Goal: Information Seeking & Learning: Stay updated

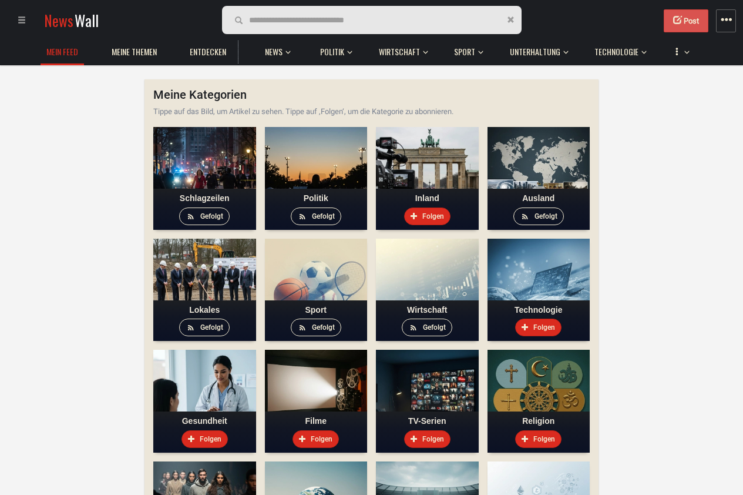
click at [23, 28] on div at bounding box center [25, 20] width 33 height 29
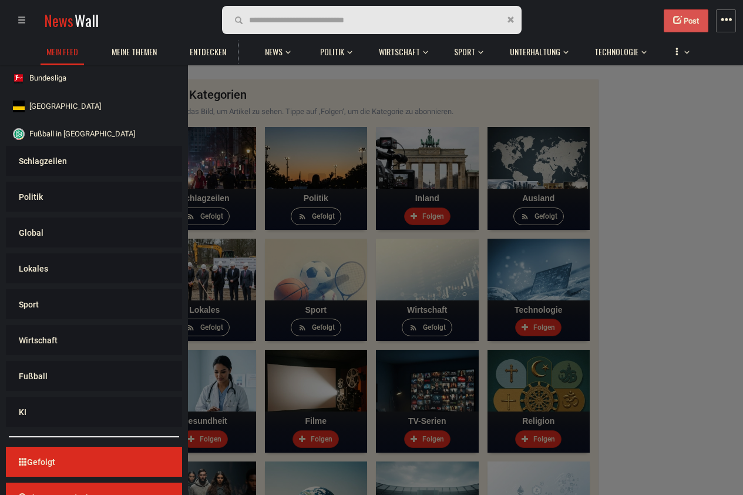
scroll to position [486, 0]
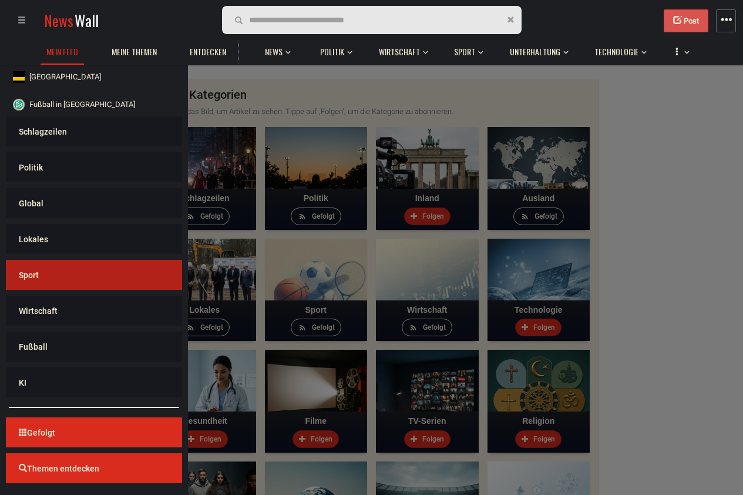
click at [105, 287] on ul "Sport" at bounding box center [94, 275] width 176 height 30
click at [137, 281] on link "Sport" at bounding box center [94, 273] width 170 height 26
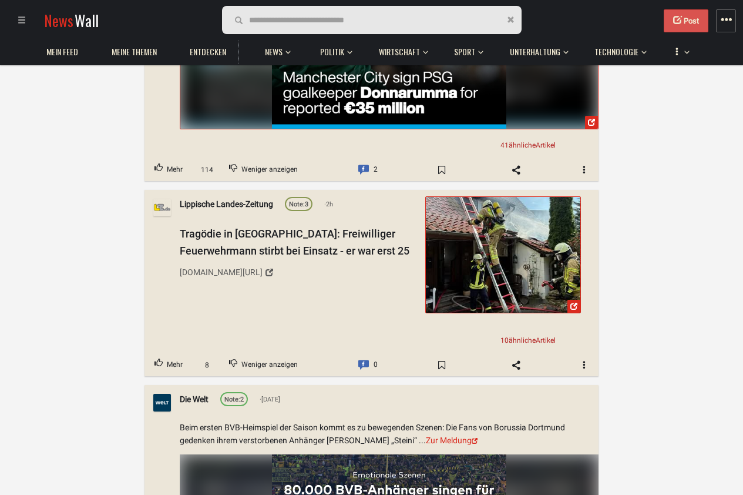
scroll to position [423, 0]
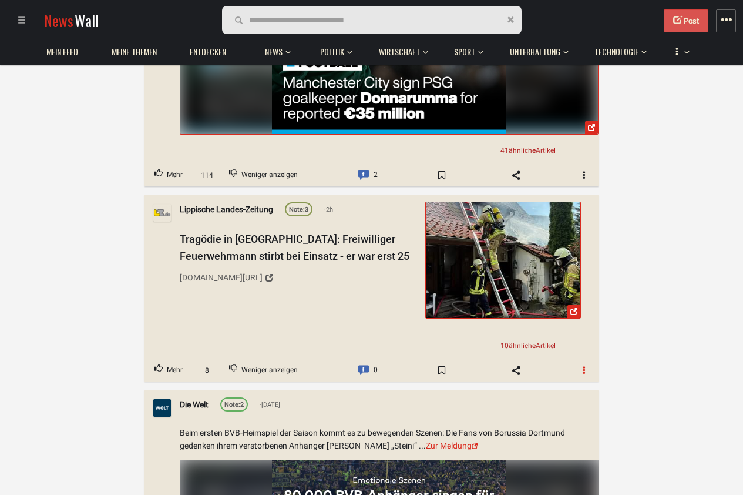
click at [587, 377] on button "button" at bounding box center [584, 370] width 28 height 19
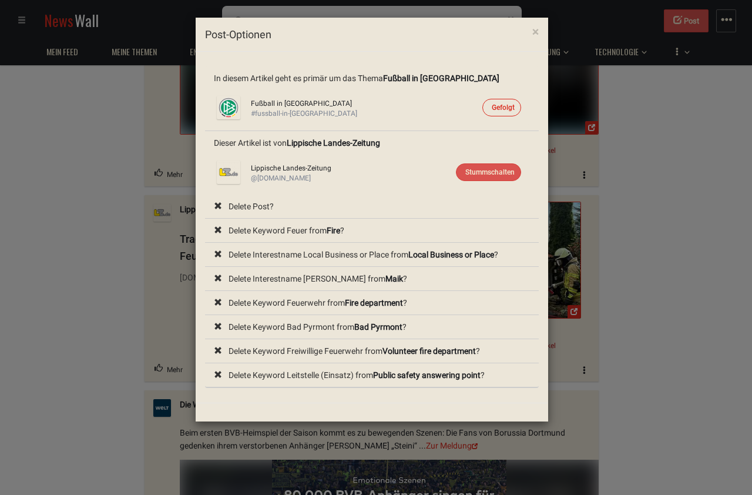
click at [651, 278] on div "× Post-Optionen In diesem Artikel geht es primär um das Thema Fußball in [GEOGR…" at bounding box center [376, 247] width 752 height 495
click at [538, 33] on span "×" at bounding box center [535, 32] width 6 height 14
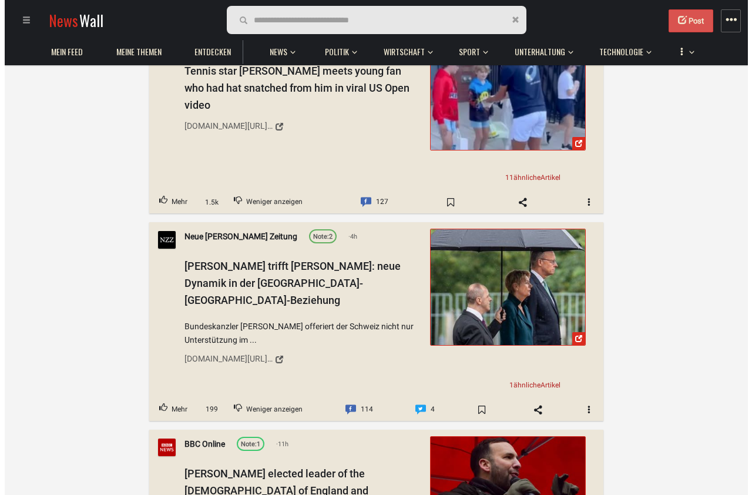
scroll to position [1692, 0]
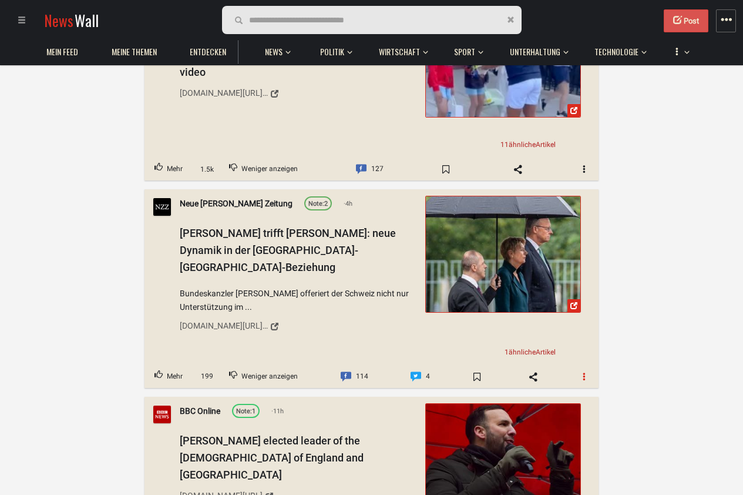
click at [581, 372] on span "button" at bounding box center [584, 376] width 8 height 8
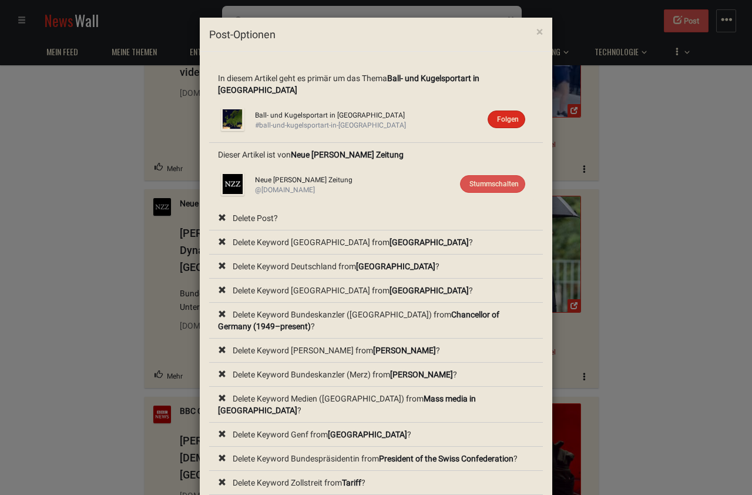
click at [680, 359] on div "× Post-Optionen In diesem Artikel geht es primär um das Thema Ball- und Kugelsp…" at bounding box center [376, 247] width 752 height 495
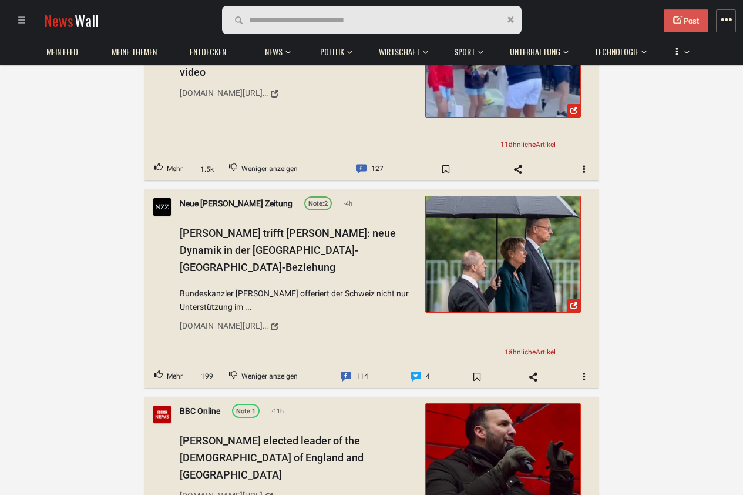
scroll to position [1762, 0]
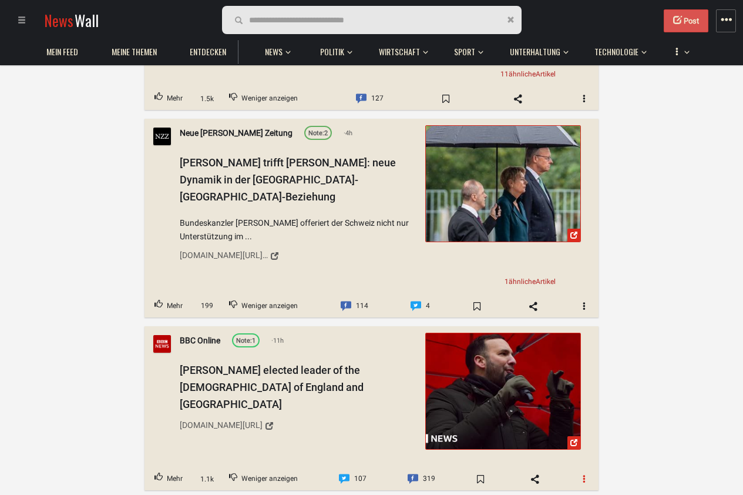
click at [579, 469] on button "button" at bounding box center [584, 478] width 28 height 19
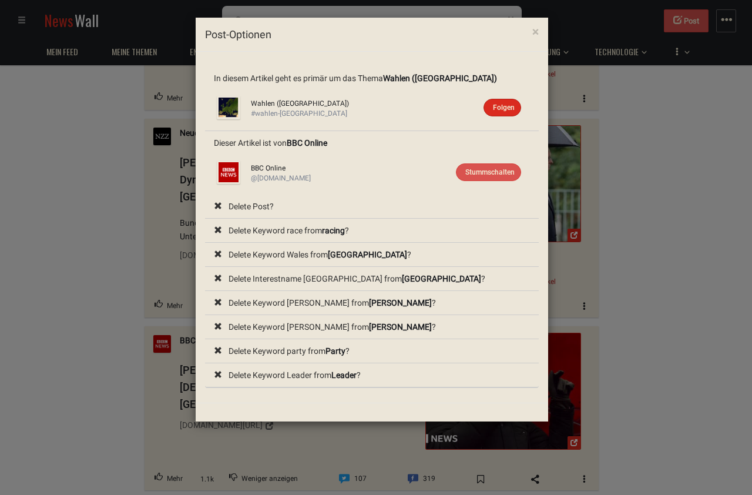
click at [737, 200] on div "× Post-Optionen In diesem Artikel geht es primär um das Thema Wahlen (Europa) W…" at bounding box center [376, 247] width 752 height 495
click at [704, 207] on div "× Post-Optionen In diesem Artikel geht es primär um das Thema Wahlen (Europa) W…" at bounding box center [376, 247] width 752 height 495
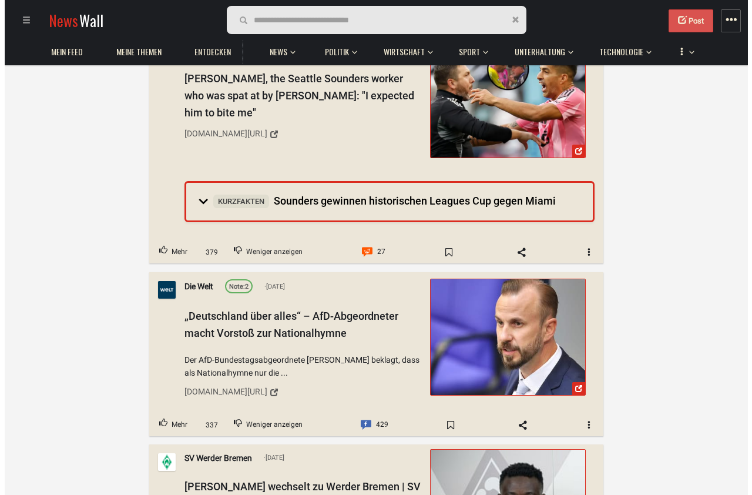
scroll to position [3525, 0]
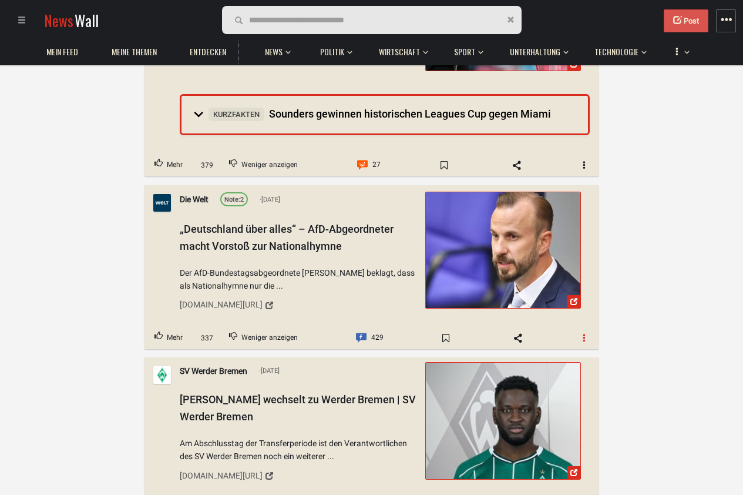
click at [576, 328] on button "button" at bounding box center [584, 337] width 28 height 19
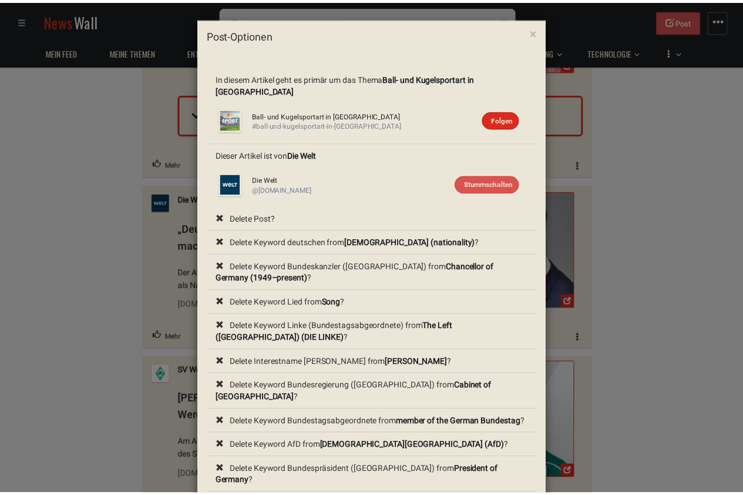
scroll to position [64, 0]
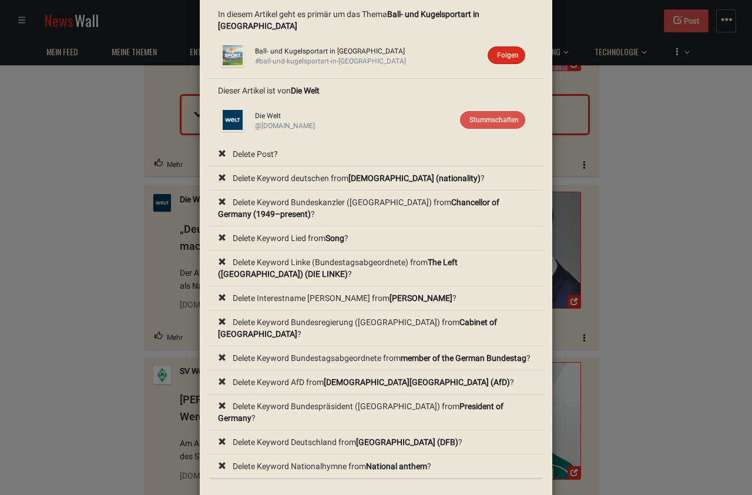
click at [631, 249] on div "× Post-Optionen In diesem Artikel geht es primär um das Thema Ball- und Kugelsp…" at bounding box center [376, 247] width 752 height 495
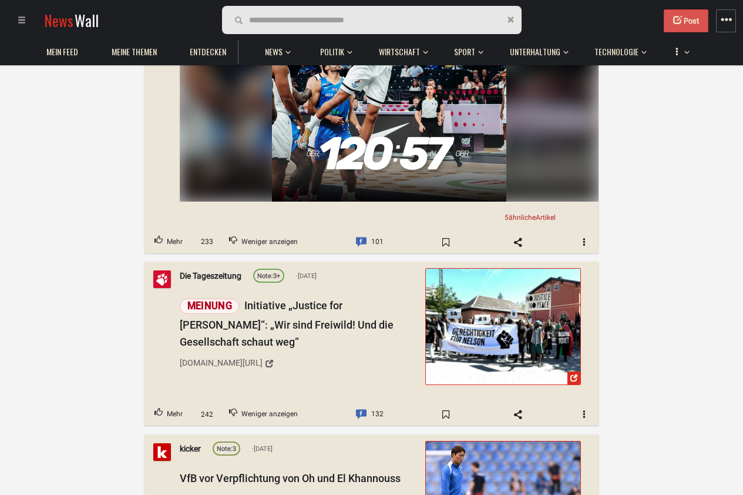
scroll to position [4300, 0]
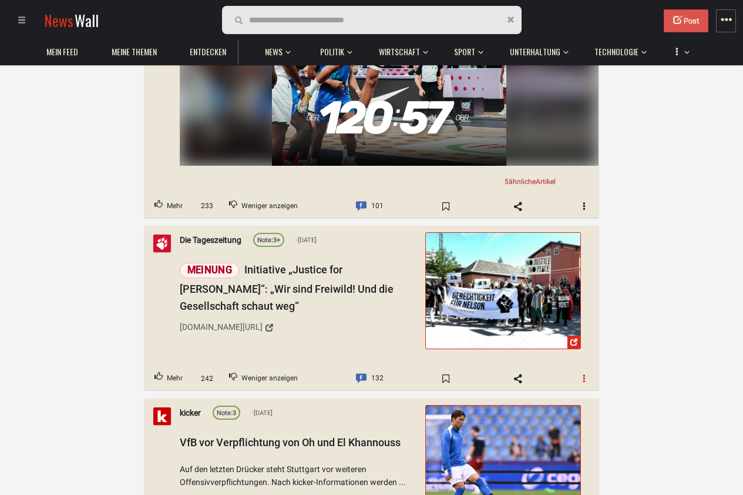
click at [583, 374] on span "button" at bounding box center [584, 378] width 8 height 8
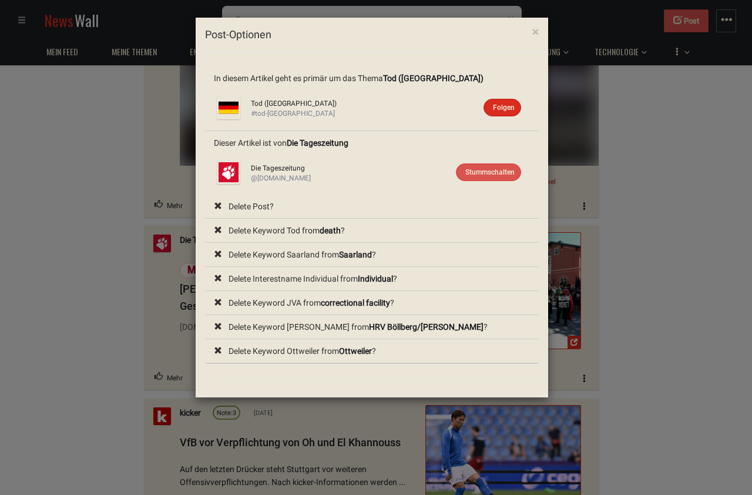
click at [642, 347] on div "× Post-Optionen In diesem Artikel geht es primär um das Thema Tod ([GEOGRAPHIC_…" at bounding box center [376, 247] width 752 height 495
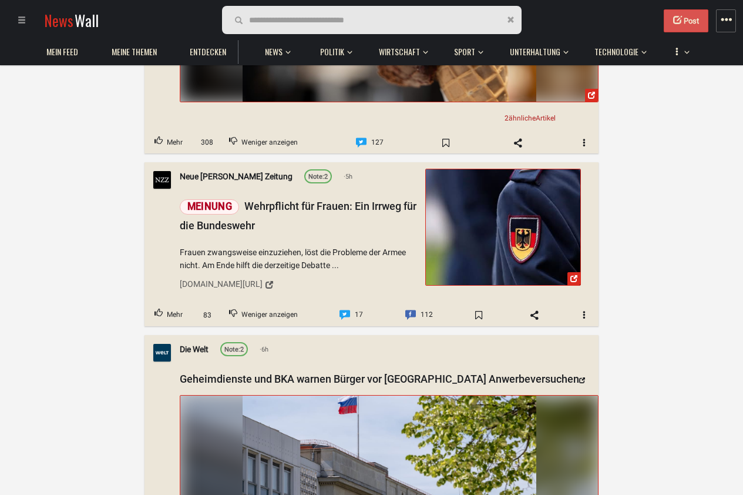
scroll to position [5639, 0]
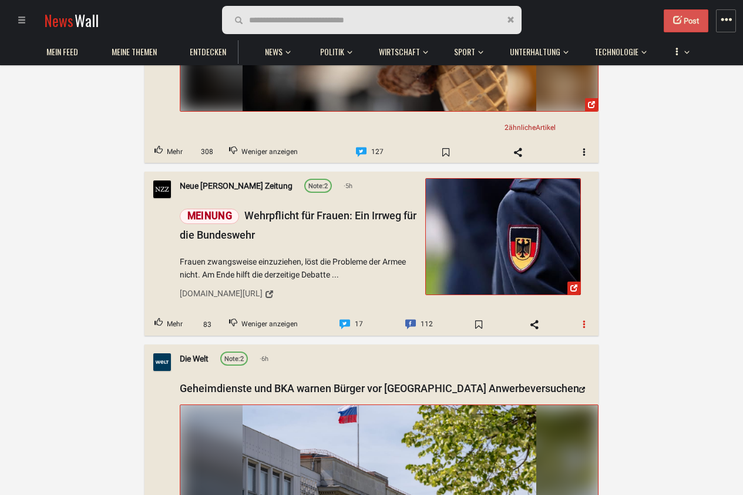
click at [579, 315] on button "button" at bounding box center [584, 324] width 28 height 19
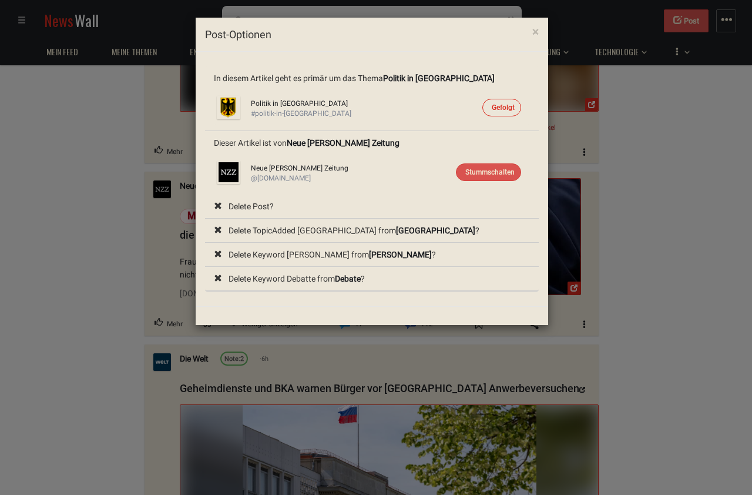
click at [625, 271] on div "× Post-Optionen In diesem Artikel geht es primär um das Thema Politik in [GEOGR…" at bounding box center [376, 247] width 752 height 495
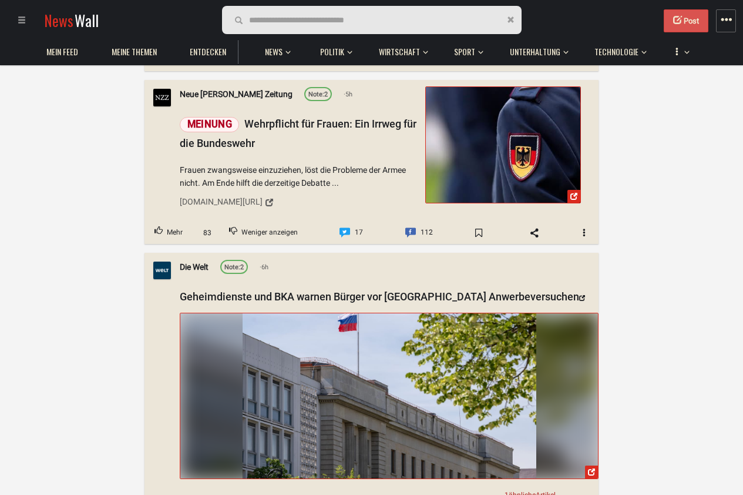
scroll to position [5639, 0]
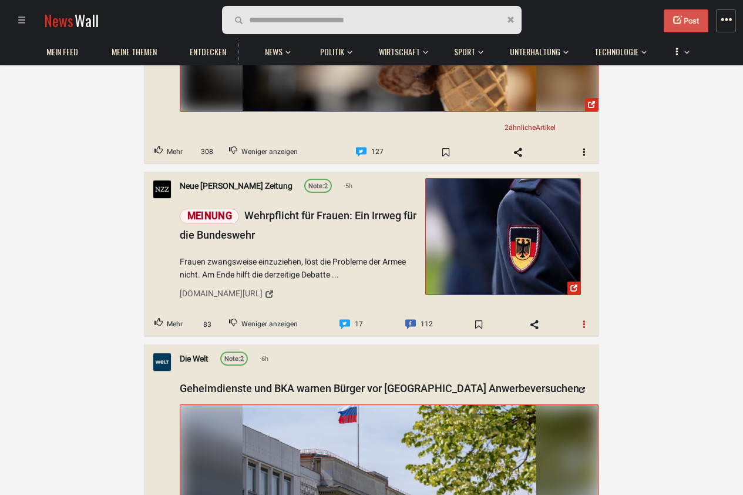
click at [579, 315] on button "button" at bounding box center [584, 324] width 28 height 19
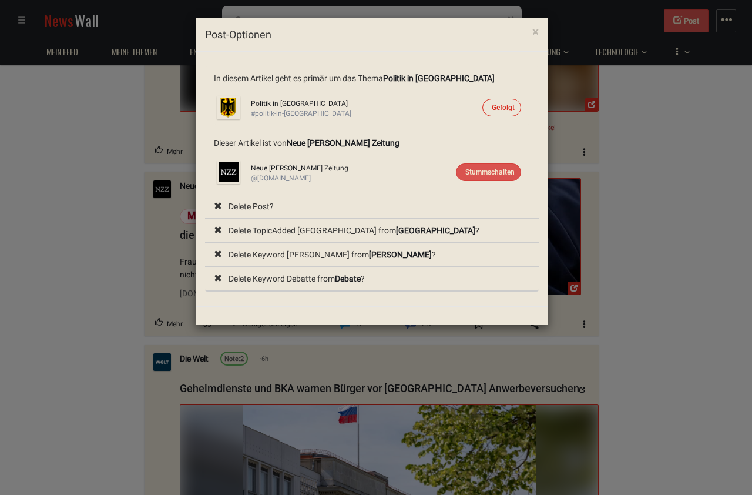
click at [665, 229] on div "× Post-Optionen In diesem Artikel geht es primär um das Thema Politik in [GEOGR…" at bounding box center [376, 247] width 752 height 495
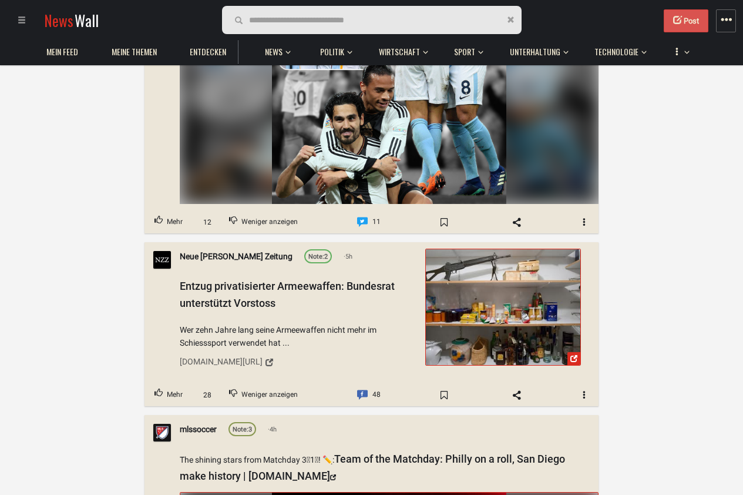
scroll to position [8389, 0]
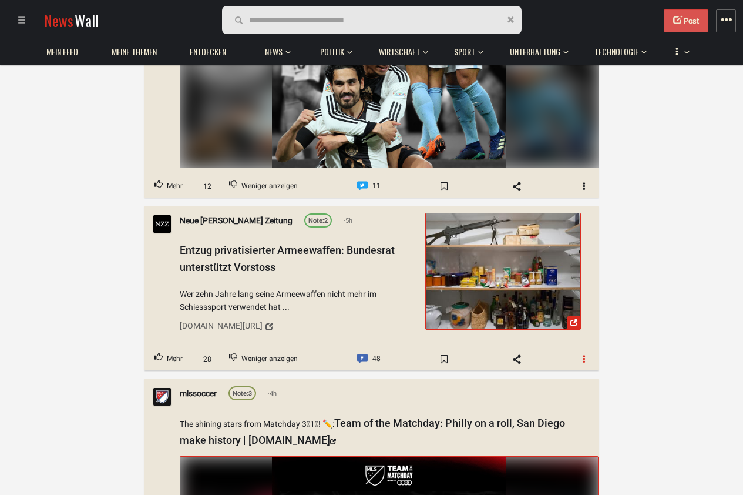
click at [592, 350] on button "button" at bounding box center [584, 359] width 28 height 19
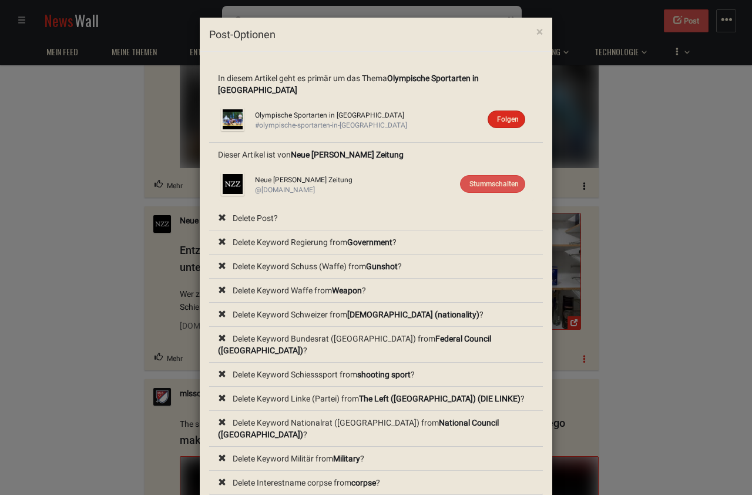
click at [592, 347] on div "× Post-Optionen In diesem Artikel geht es primär um das Thema Olympische Sporta…" at bounding box center [376, 247] width 752 height 495
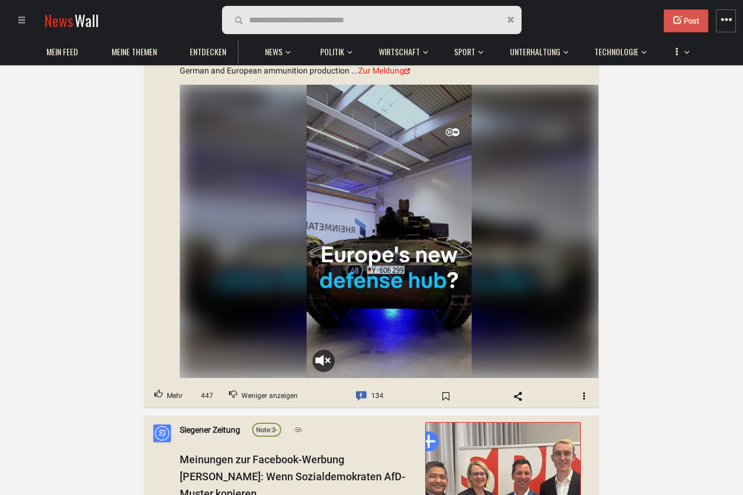
scroll to position [9164, 0]
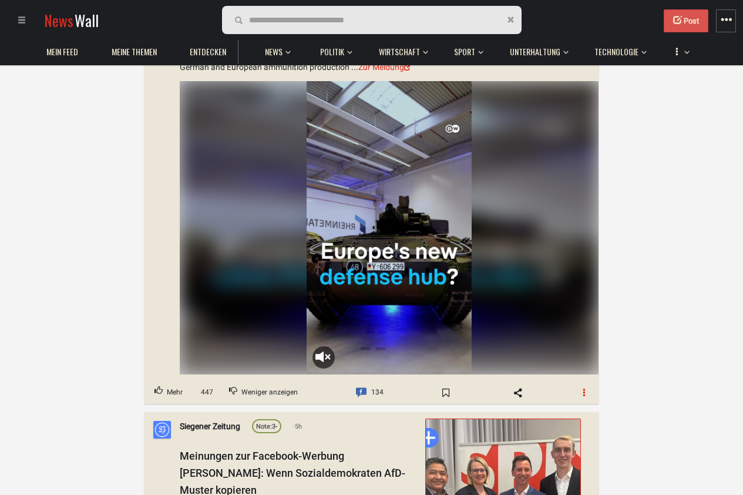
click at [580, 388] on button "button" at bounding box center [584, 391] width 28 height 19
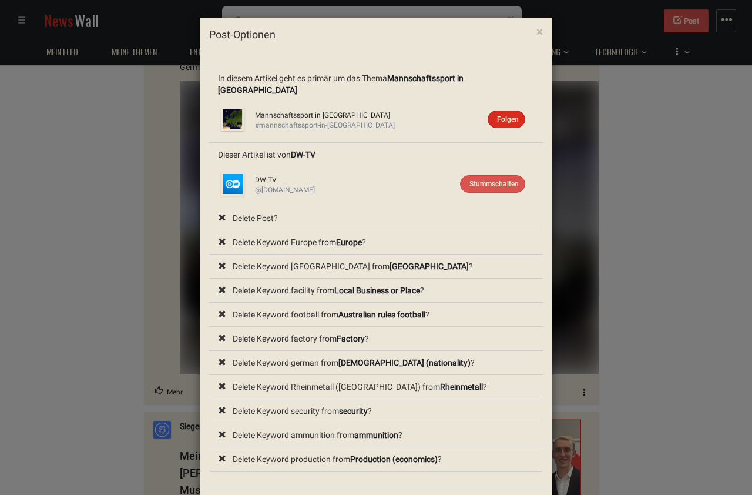
click at [624, 320] on div "× Post-Optionen In diesem Artikel geht es primär um das Thema Mannschaftssport …" at bounding box center [376, 247] width 752 height 495
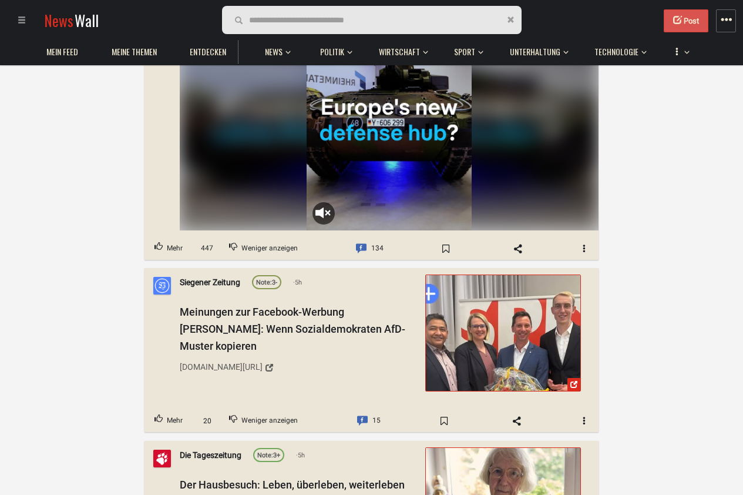
scroll to position [9305, 0]
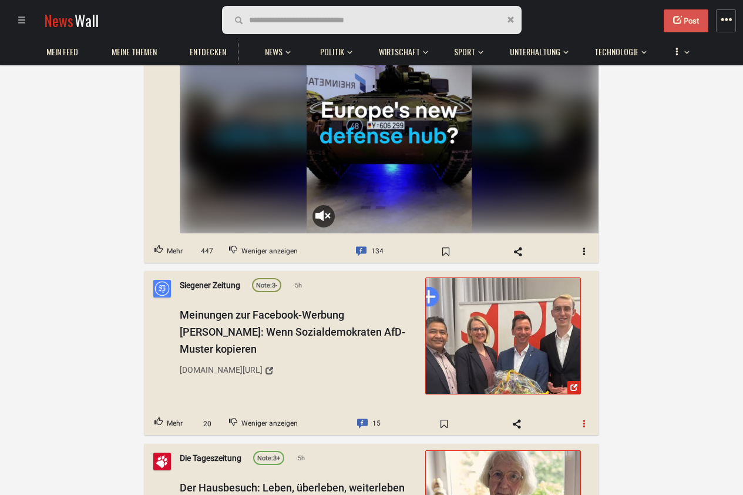
click at [582, 416] on button "button" at bounding box center [584, 423] width 28 height 19
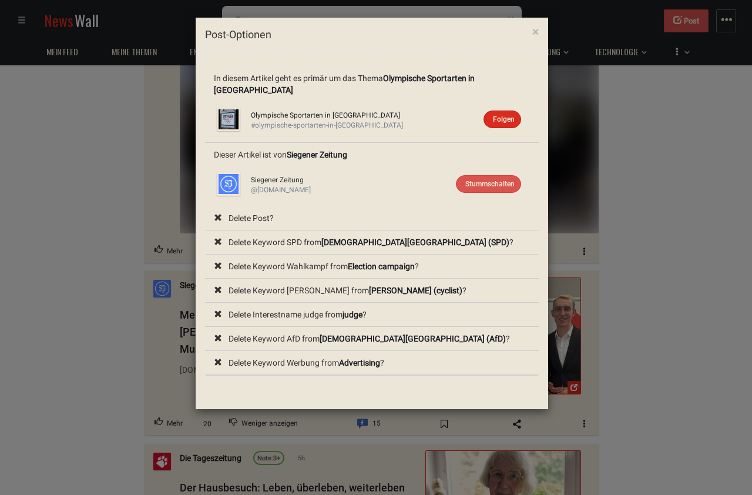
drag, startPoint x: 637, startPoint y: 364, endPoint x: 622, endPoint y: 487, distance: 123.8
click at [638, 364] on div "× Post-Optionen In diesem Artikel geht es primär um das Thema Olympische Sporta…" at bounding box center [376, 247] width 752 height 495
click at [610, 241] on div "× Post-Optionen In diesem Artikel geht es primär um das Thema Olympische Sporta…" at bounding box center [376, 247] width 752 height 495
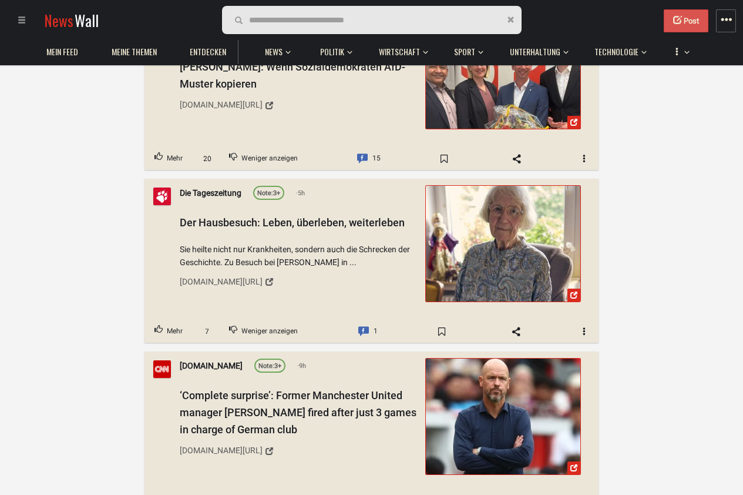
scroll to position [9587, 0]
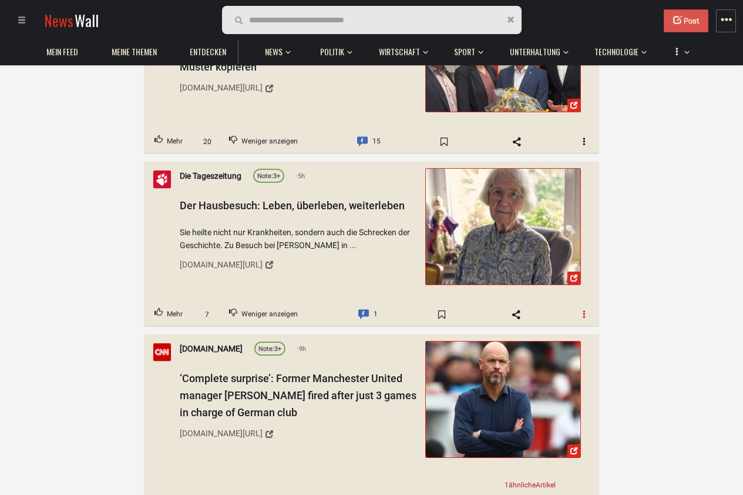
click at [585, 310] on span "button" at bounding box center [584, 314] width 8 height 8
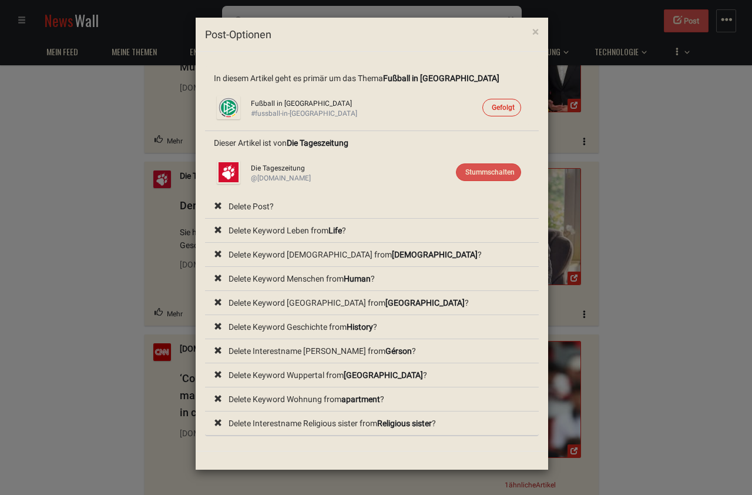
click at [667, 347] on div "× Post-Optionen In diesem Artikel geht es primär um das Thema Fußball in [GEOGR…" at bounding box center [376, 247] width 752 height 495
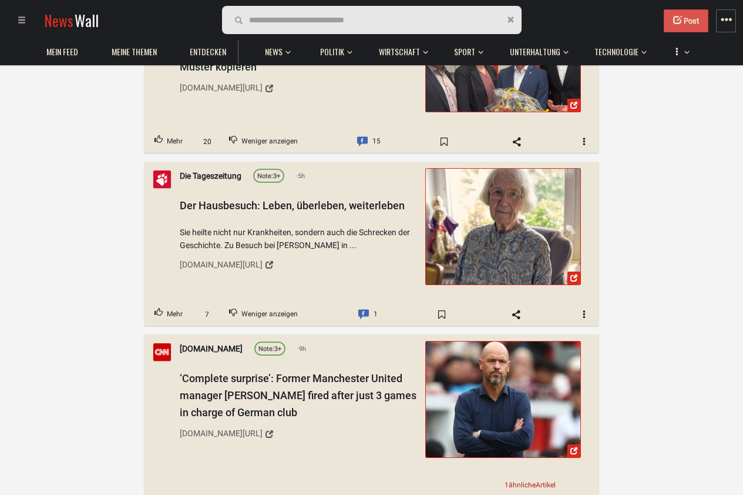
click at [517, 233] on img at bounding box center [503, 227] width 154 height 116
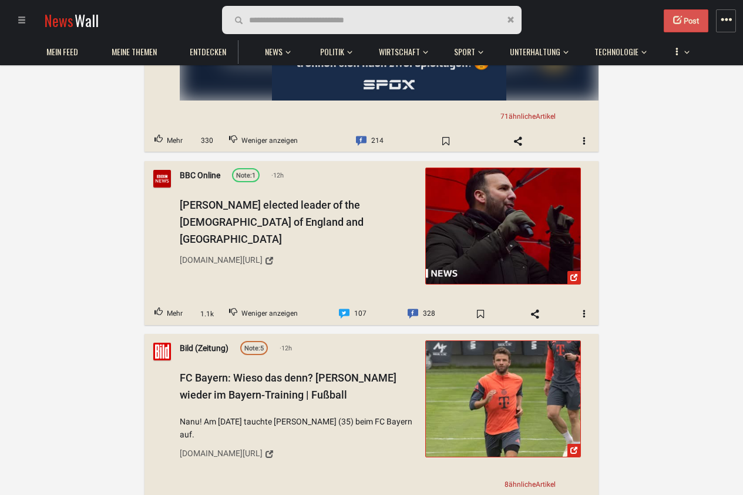
scroll to position [1480, 0]
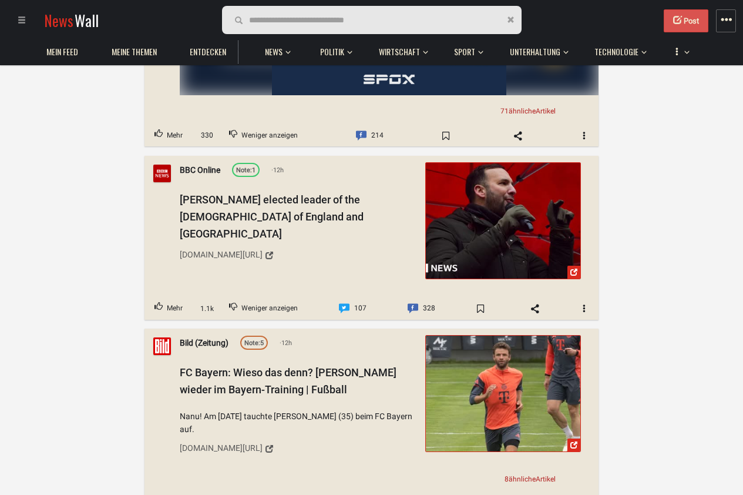
drag, startPoint x: 468, startPoint y: 195, endPoint x: 672, endPoint y: 159, distance: 207.6
click at [584, 314] on button "button" at bounding box center [584, 308] width 28 height 19
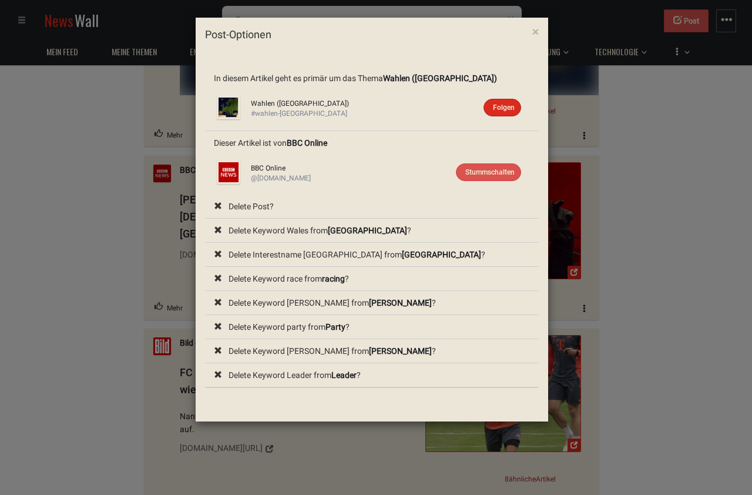
click at [643, 251] on div "× Post-Optionen In diesem Artikel geht es primär um das Thema Wahlen (Europa) W…" at bounding box center [376, 247] width 752 height 495
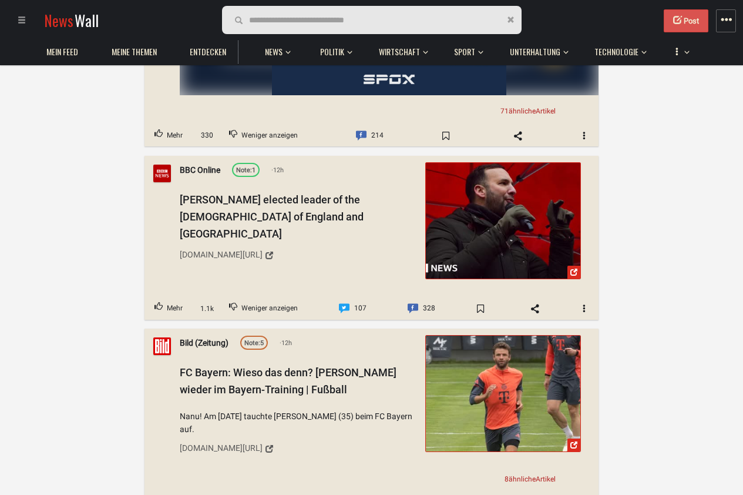
click at [243, 207] on div "[PERSON_NAME] elected leader of the [DEMOGRAPHIC_DATA] of England and Wales [DO…" at bounding box center [298, 228] width 237 height 73
click at [580, 307] on span "button" at bounding box center [584, 308] width 8 height 8
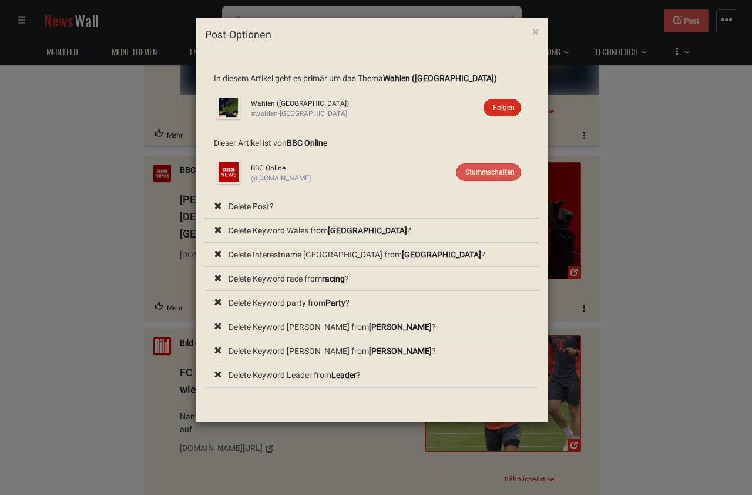
click at [640, 267] on div "× Post-Optionen In diesem Artikel geht es primär um das Thema Wahlen (Europa) W…" at bounding box center [376, 247] width 752 height 495
click at [623, 66] on div "× Post-Optionen In diesem Artikel geht es primär um das Thema Wahlen (Europa) W…" at bounding box center [376, 247] width 752 height 495
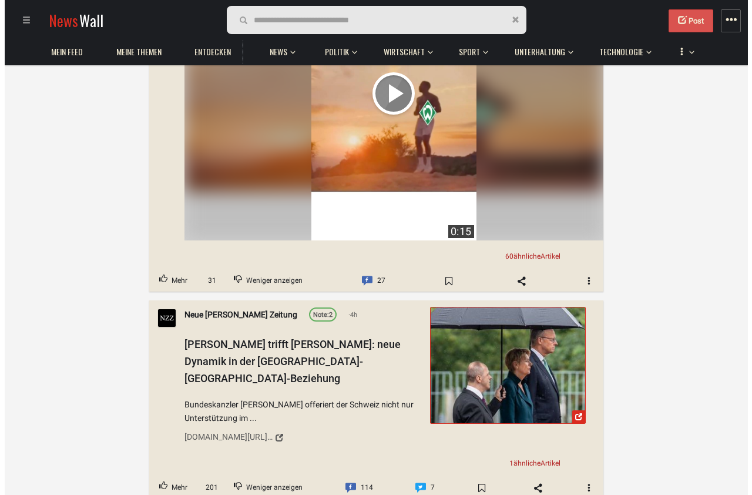
scroll to position [2185, 0]
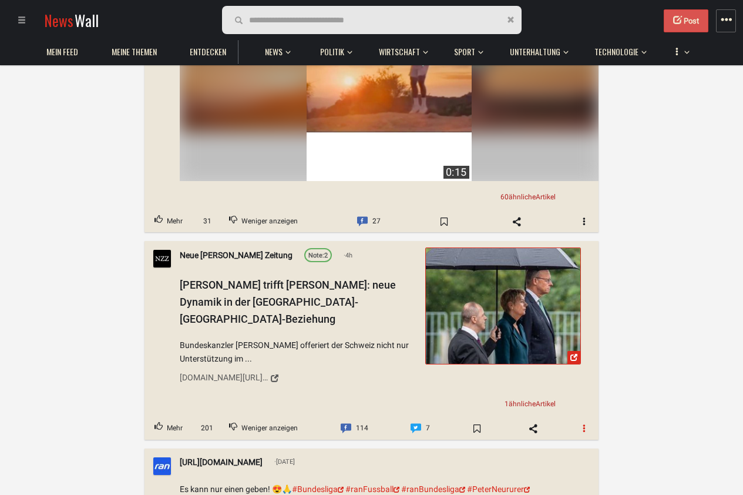
click at [585, 424] on span "button" at bounding box center [584, 428] width 8 height 8
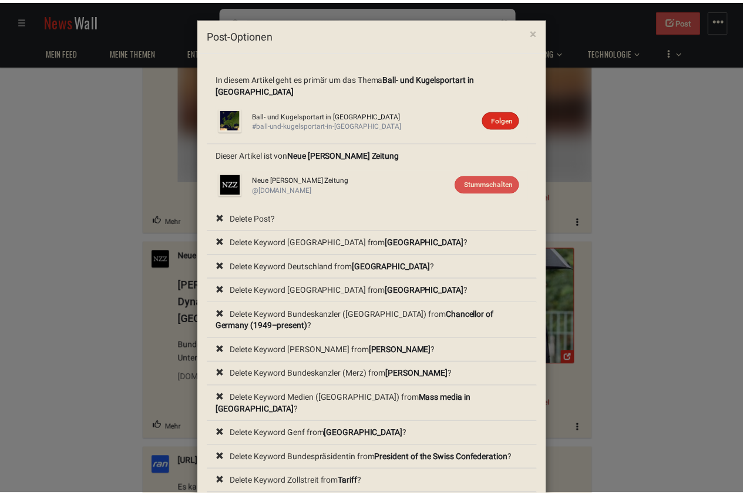
scroll to position [52, 0]
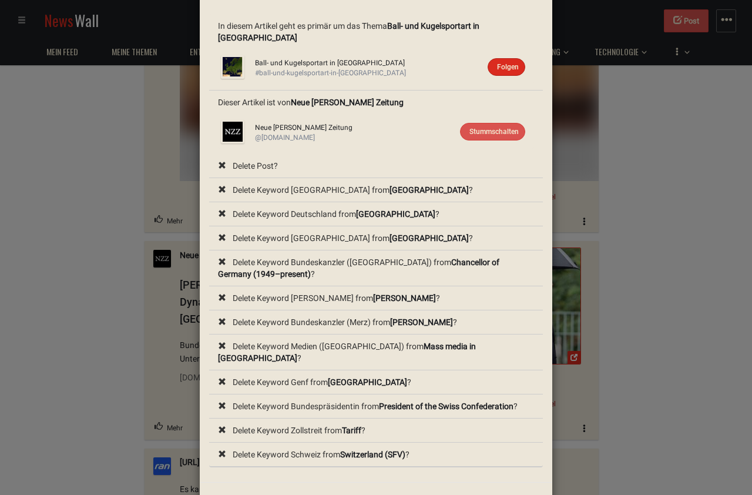
click at [591, 353] on div "× Post-Optionen In diesem Artikel geht es primär um das Thema Ball- und Kugelsp…" at bounding box center [376, 247] width 752 height 495
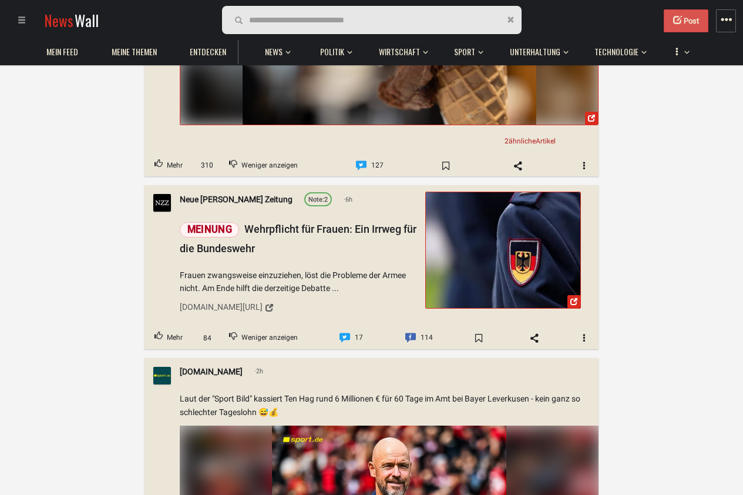
scroll to position [5992, 0]
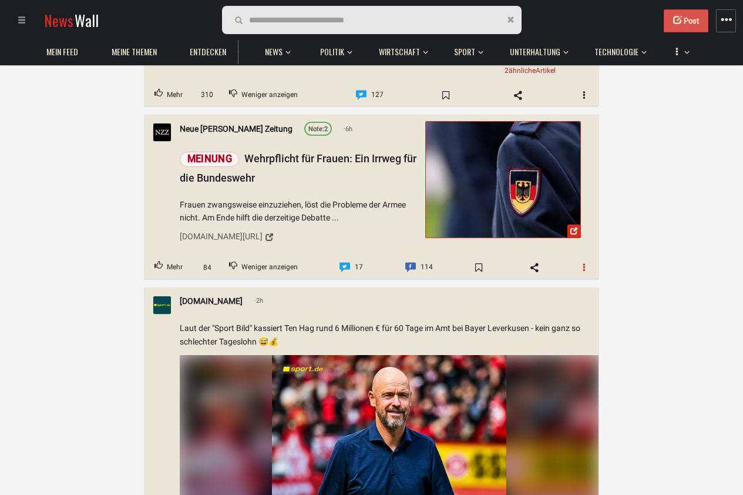
click at [583, 263] on span "button" at bounding box center [584, 267] width 8 height 8
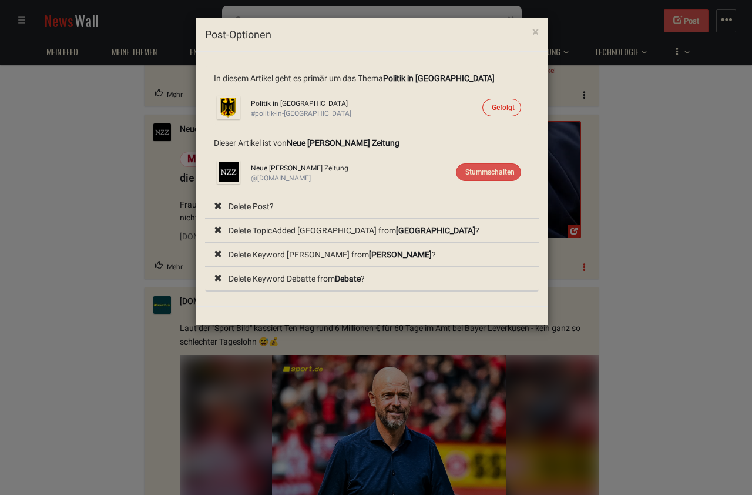
click at [583, 239] on div "× Post-Optionen In diesem Artikel geht es primär um das Thema Politik in [GEOGR…" at bounding box center [376, 247] width 752 height 495
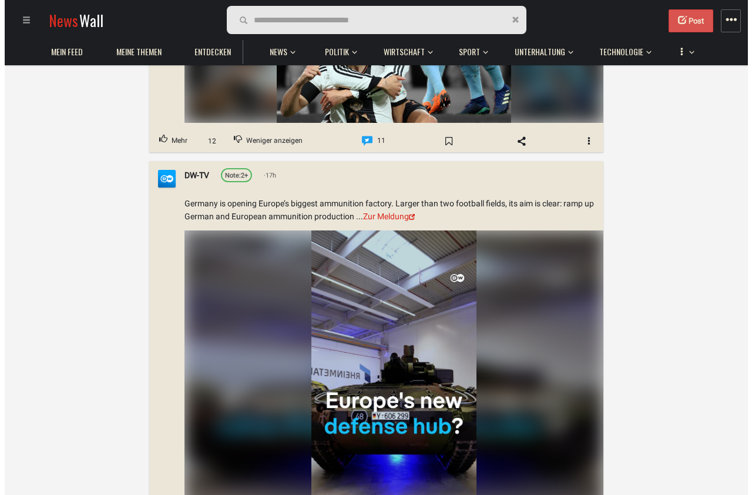
scroll to position [8530, 0]
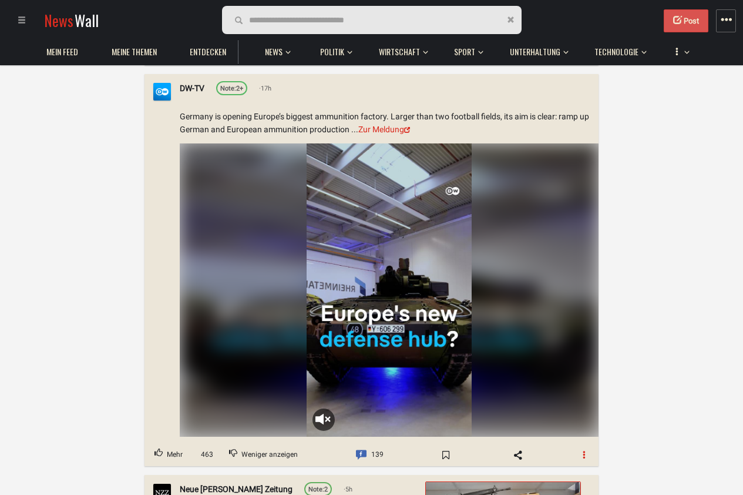
click at [577, 445] on button "button" at bounding box center [584, 454] width 28 height 19
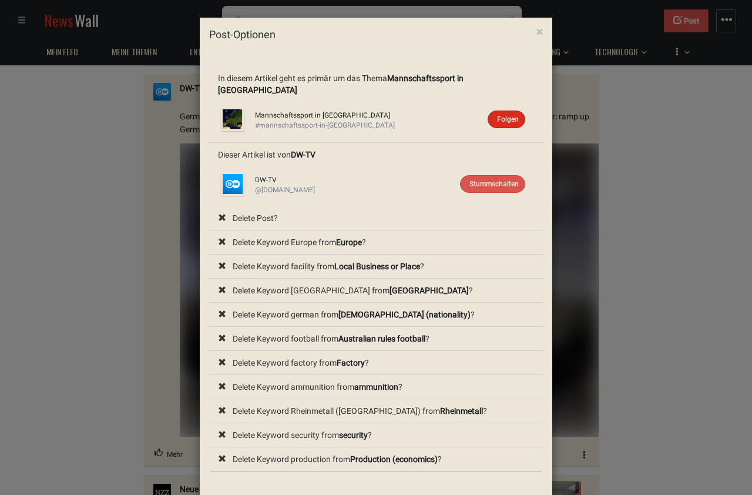
click at [611, 317] on div "× Post-Optionen In diesem Artikel geht es primär um das Thema Mannschaftssport …" at bounding box center [376, 247] width 752 height 495
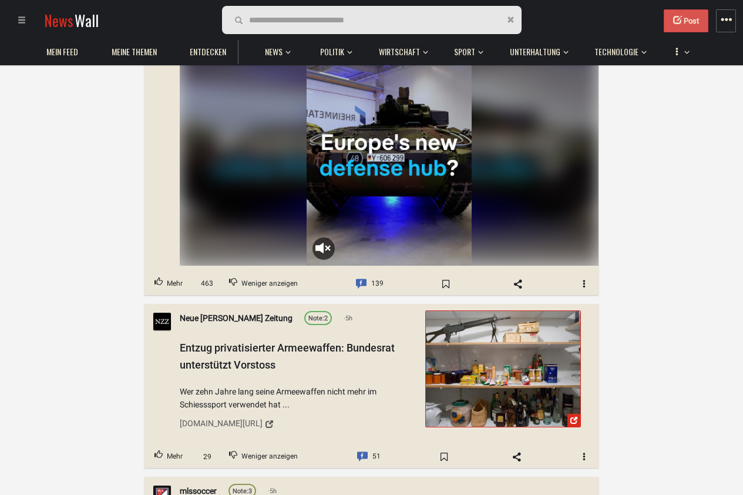
scroll to position [8882, 0]
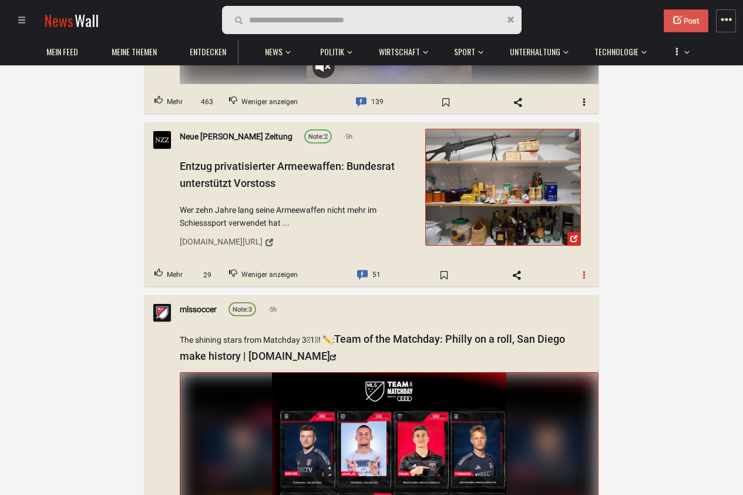
click at [577, 266] on button "button" at bounding box center [584, 275] width 28 height 19
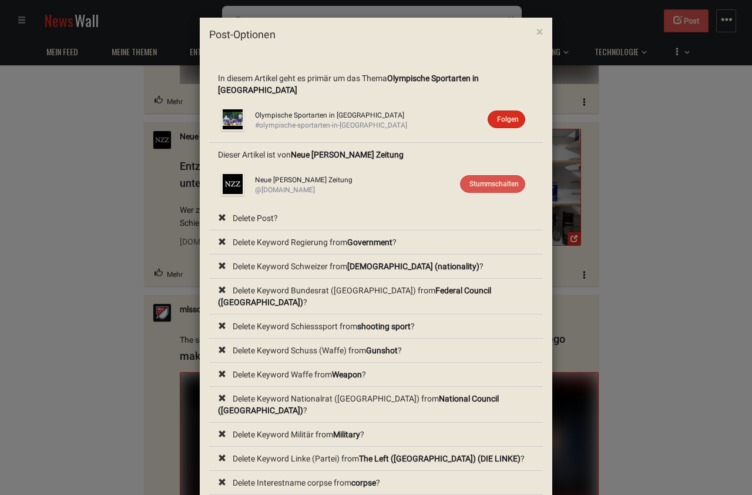
click at [610, 239] on div "× Post-Optionen In diesem Artikel geht es primär um das Thema Olympische Sporta…" at bounding box center [376, 247] width 752 height 495
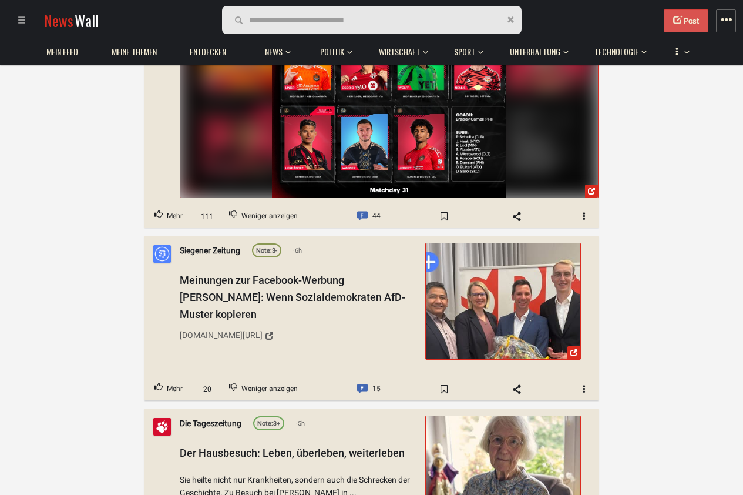
scroll to position [9375, 0]
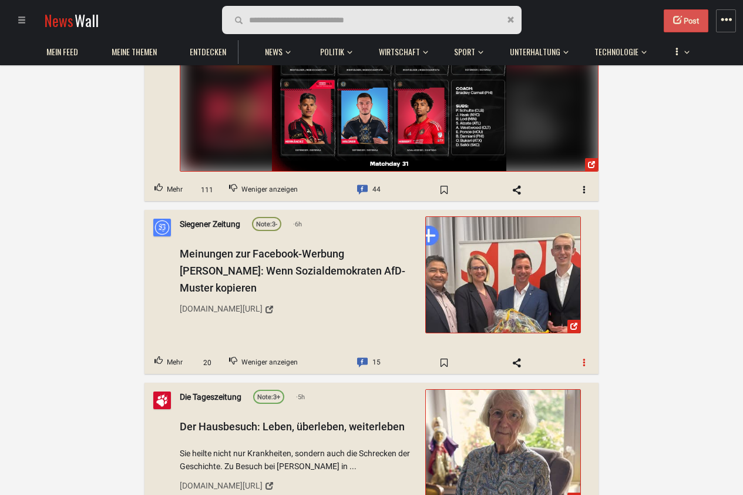
click at [587, 353] on button "button" at bounding box center [584, 362] width 28 height 19
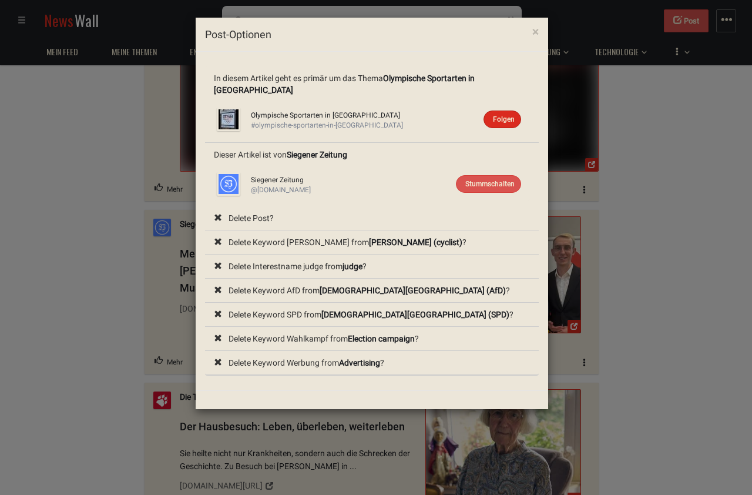
click at [612, 307] on div "× Post-Optionen In diesem Artikel geht es primär um das Thema Olympische Sporta…" at bounding box center [376, 247] width 752 height 495
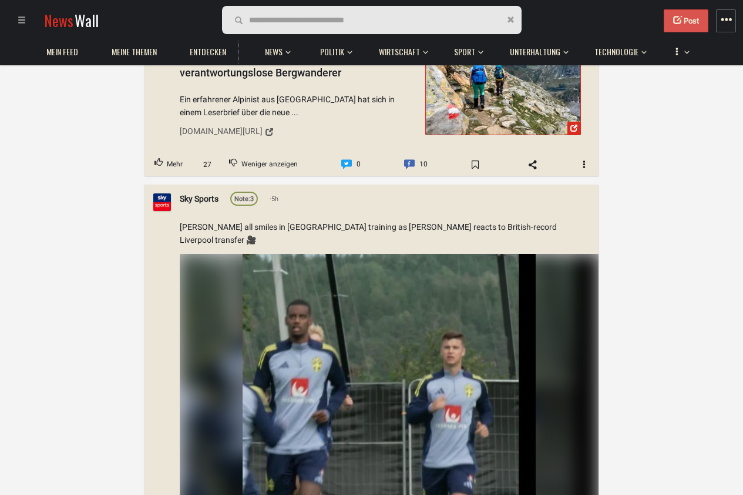
scroll to position [16636, 0]
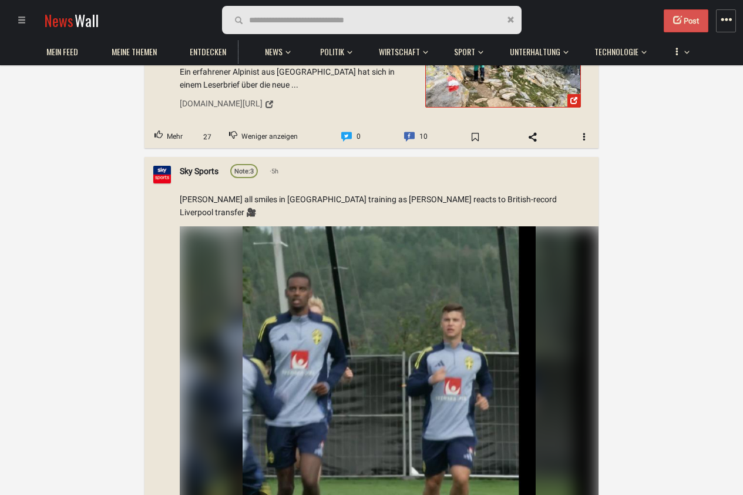
click at [18, 16] on span at bounding box center [22, 20] width 8 height 8
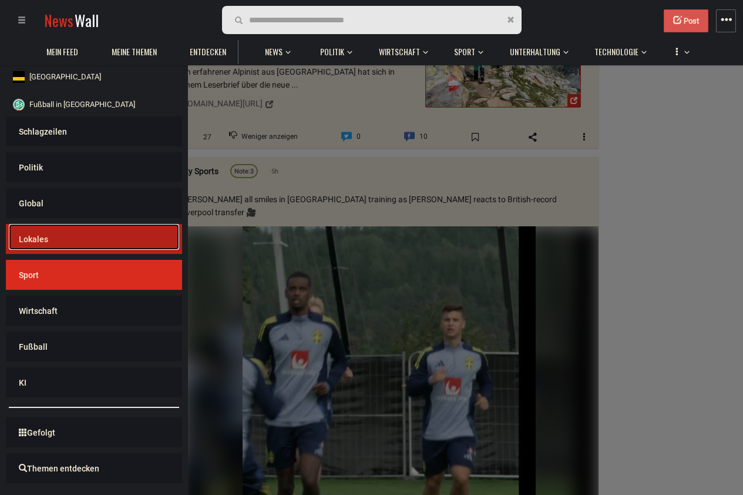
click at [79, 233] on link "Lokales" at bounding box center [94, 237] width 170 height 26
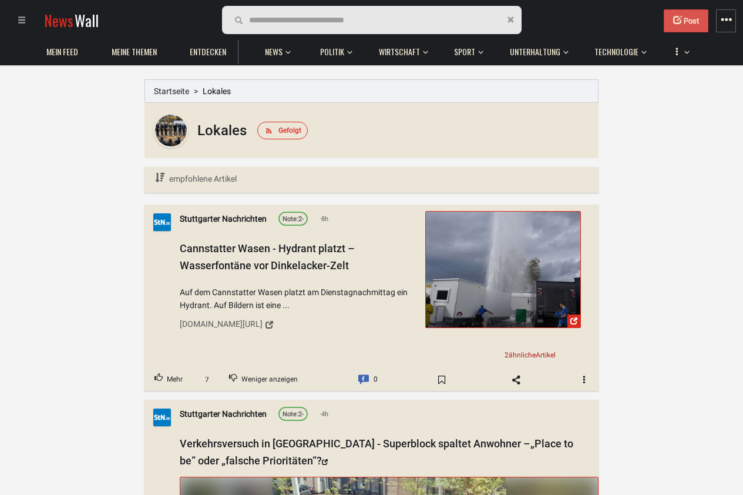
click at [26, 28] on div at bounding box center [25, 20] width 33 height 29
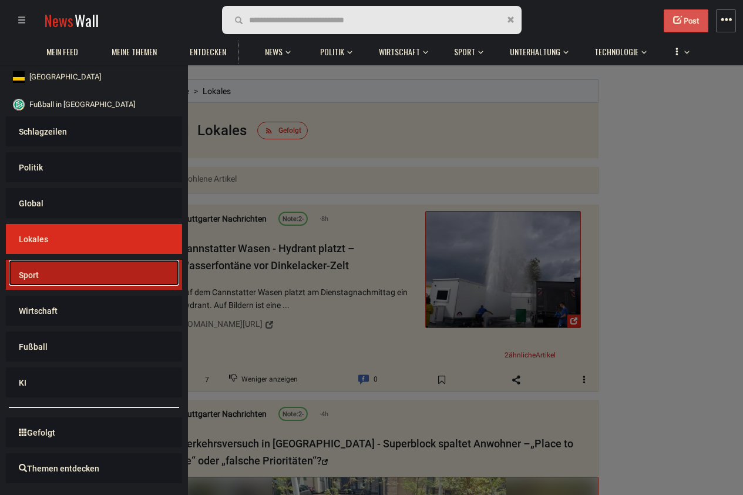
click at [85, 283] on link "Sport" at bounding box center [94, 273] width 170 height 26
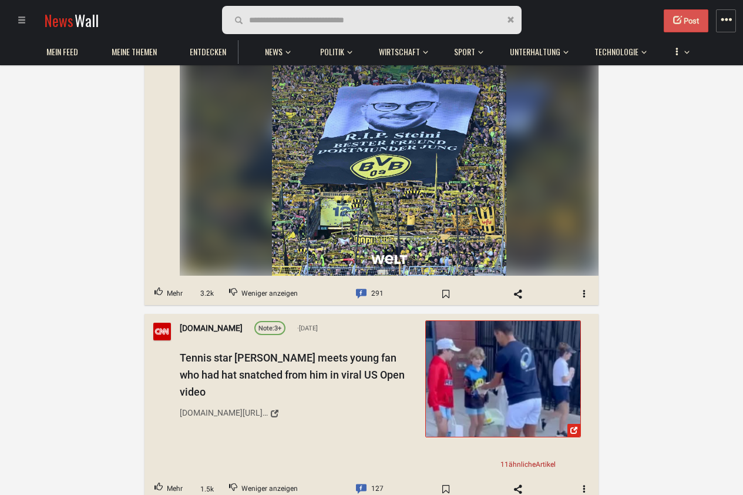
scroll to position [1057, 0]
